Goal: Connect with others: Participate in discussion

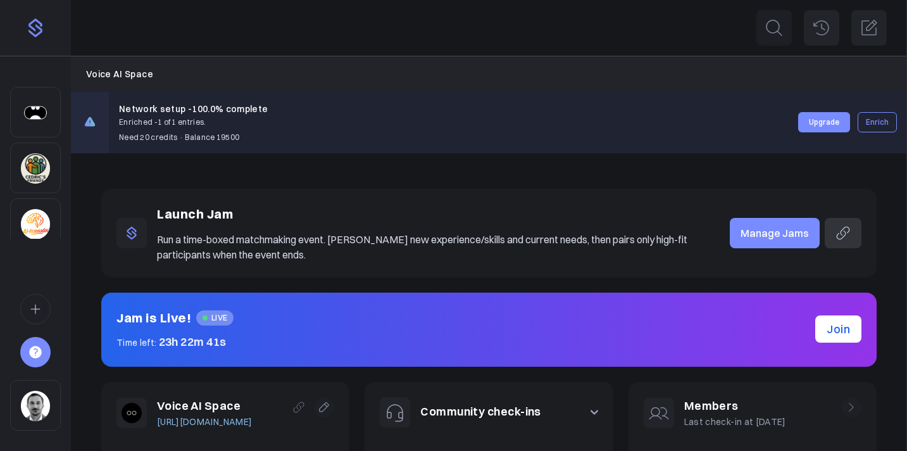
scroll to position [316, 0]
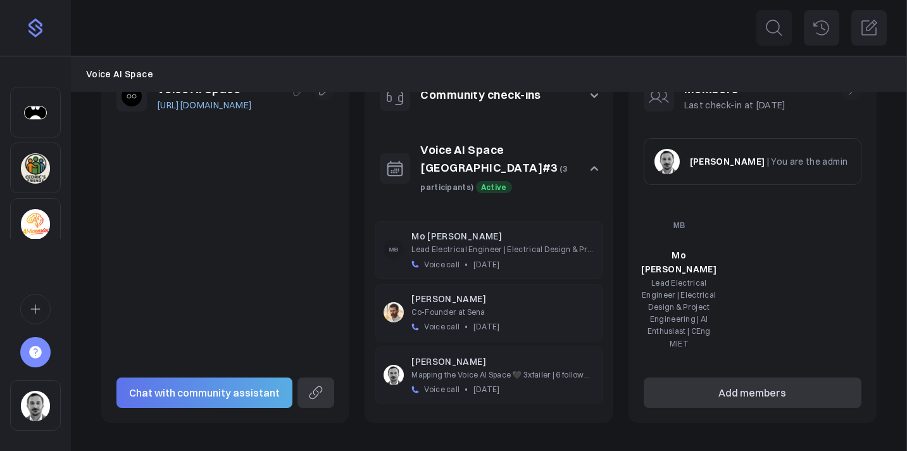
click at [263, 174] on div "Voice AI Space [URL][DOMAIN_NAME] Chat with community assistant Share the commu…" at bounding box center [225, 244] width 248 height 358
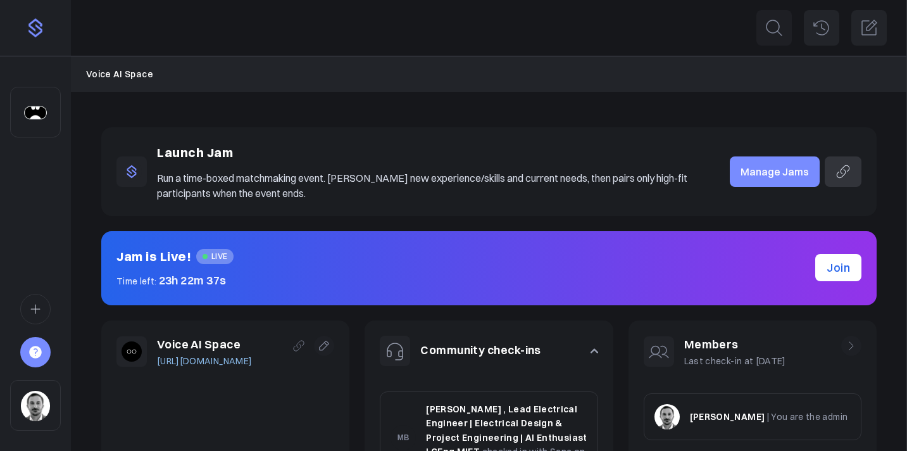
scroll to position [316, 0]
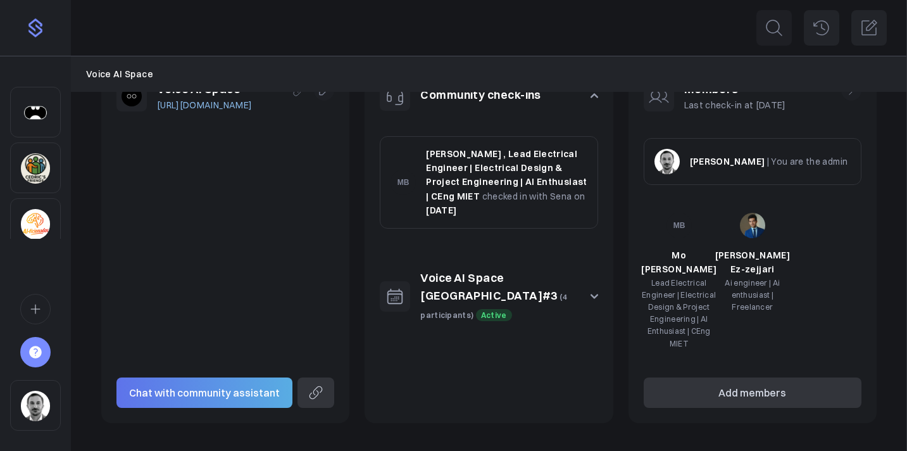
click at [600, 289] on button "Voice AI Space London#3 (4 participants) Active" at bounding box center [489, 296] width 248 height 85
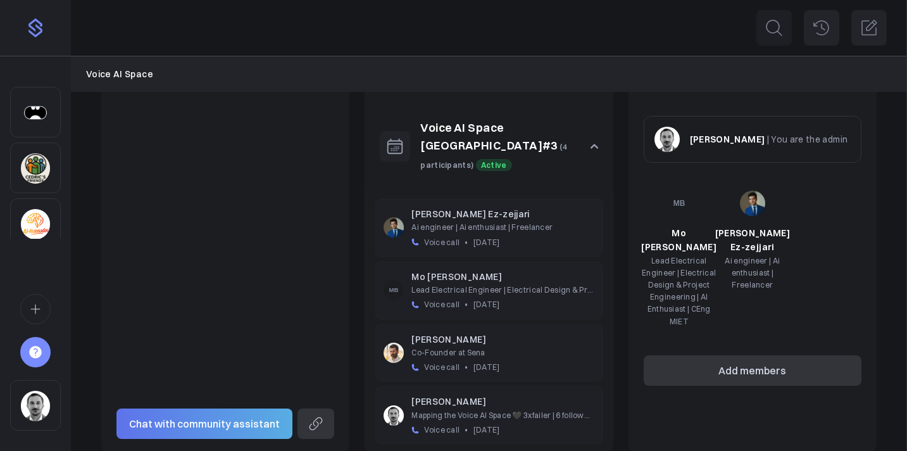
scroll to position [342, 0]
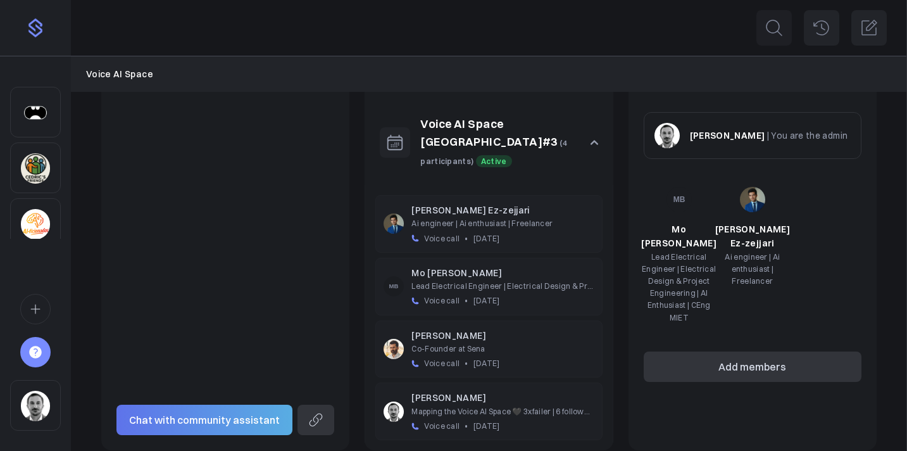
click at [527, 127] on link "Voice AI Space [GEOGRAPHIC_DATA]#3" at bounding box center [488, 132] width 137 height 33
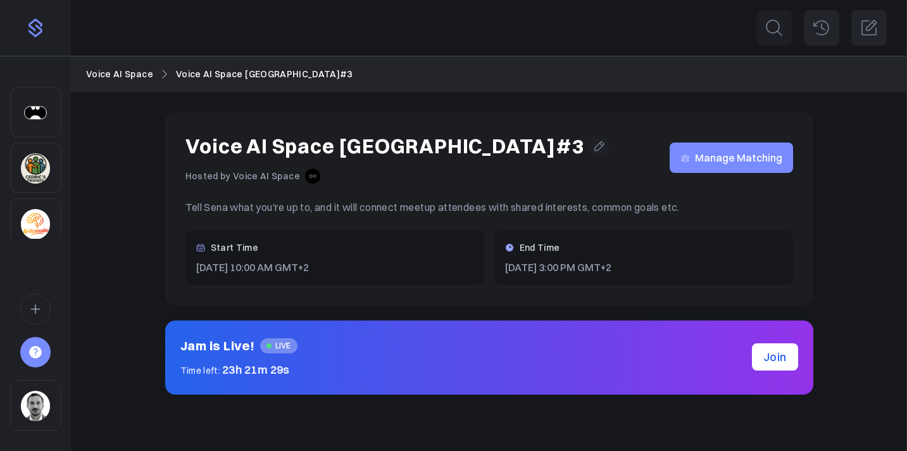
click at [715, 158] on span "Manage Matching" at bounding box center [738, 158] width 87 height 0
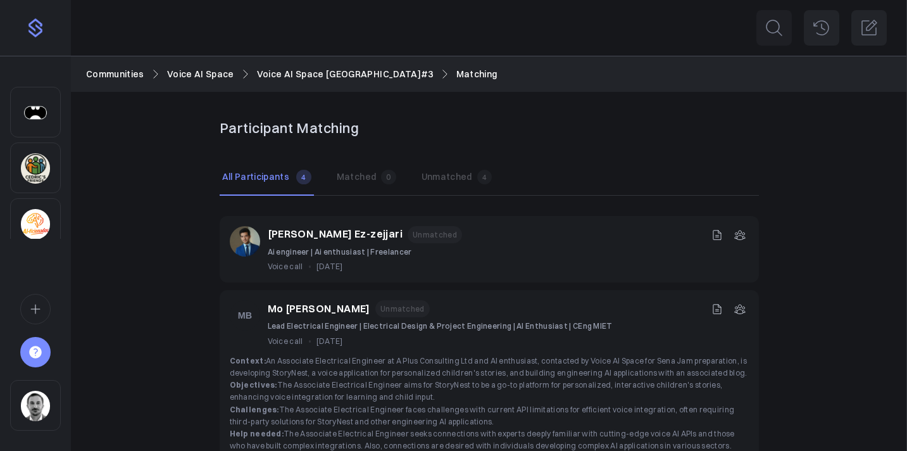
click at [160, 189] on div "Participant Matching All Participants All 4 Matched 0 Unmatched 4 Imad Ez-zejja…" at bounding box center [489, 390] width 836 height 597
click at [47, 118] on img "Sidebar" at bounding box center [35, 112] width 29 height 30
